Goal: Information Seeking & Learning: Compare options

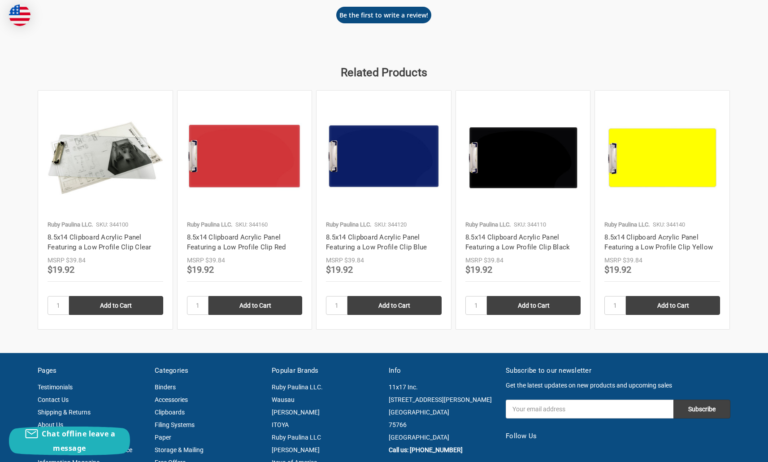
scroll to position [1169, 0]
